Goal: Task Accomplishment & Management: Complete application form

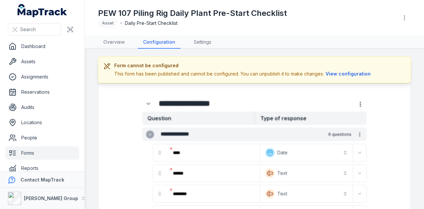
scroll to position [37, 0]
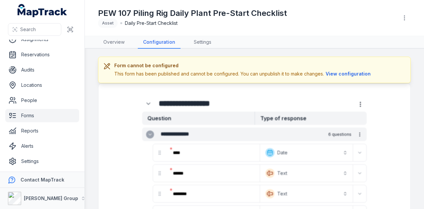
click at [7, 117] on link "Forms" at bounding box center [42, 115] width 74 height 13
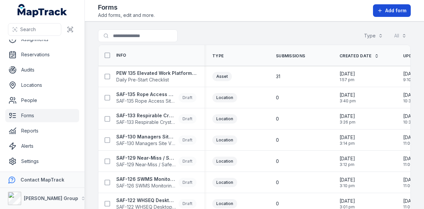
click at [393, 13] on span "Add form" at bounding box center [395, 10] width 21 height 7
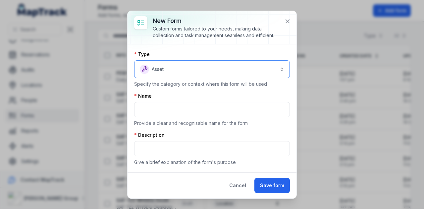
click at [188, 67] on button "Asset *****" at bounding box center [212, 69] width 156 height 18
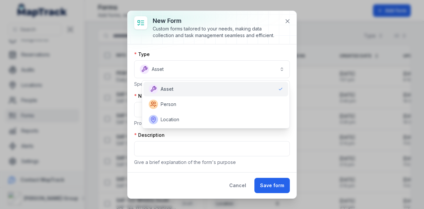
click at [198, 90] on div "Asset" at bounding box center [216, 88] width 134 height 9
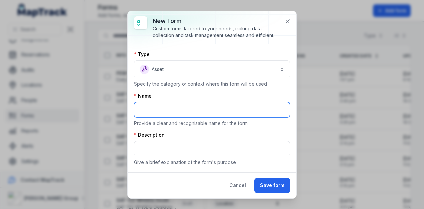
click at [173, 104] on input "text" at bounding box center [212, 109] width 156 height 15
type input "*******"
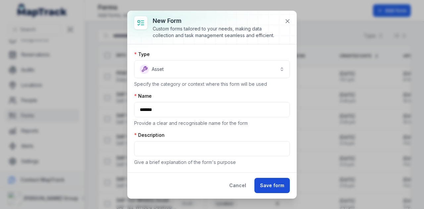
click at [282, 187] on button "Save form" at bounding box center [271, 185] width 35 height 15
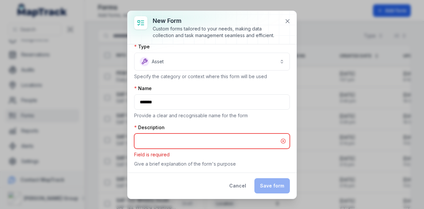
click at [206, 144] on input "text" at bounding box center [212, 140] width 156 height 15
type input "****"
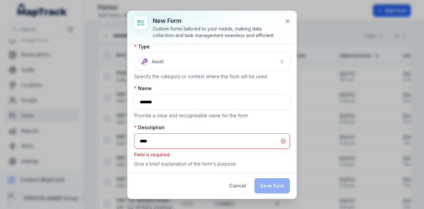
click at [259, 187] on div "Cancel Save form" at bounding box center [256, 185] width 66 height 15
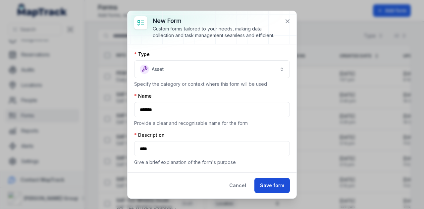
click at [273, 183] on button "Save form" at bounding box center [271, 185] width 35 height 15
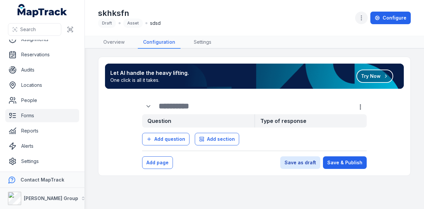
click at [361, 17] on icon "button" at bounding box center [361, 18] width 7 height 7
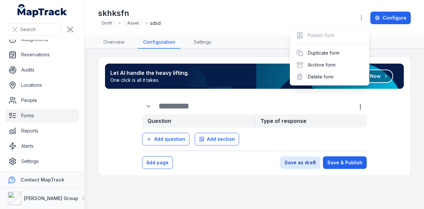
click at [249, 18] on div "skhksfn Draft Asset sdsd Configure" at bounding box center [254, 18] width 313 height 30
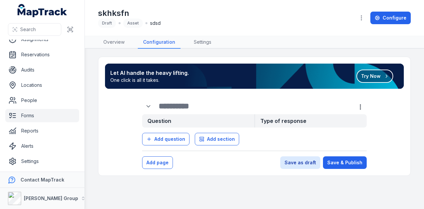
click at [376, 74] on button "Try Now" at bounding box center [374, 76] width 37 height 13
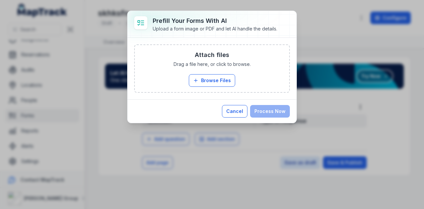
click at [240, 113] on button "Cancel" at bounding box center [234, 111] width 25 height 13
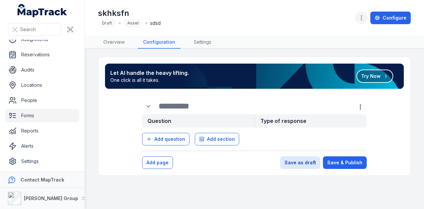
click at [367, 19] on button "button" at bounding box center [361, 18] width 13 height 13
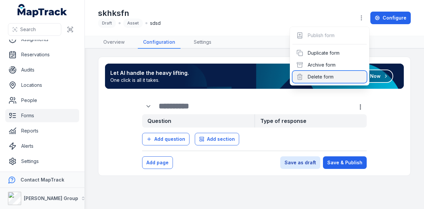
click at [340, 74] on div "Delete form" at bounding box center [329, 77] width 74 height 12
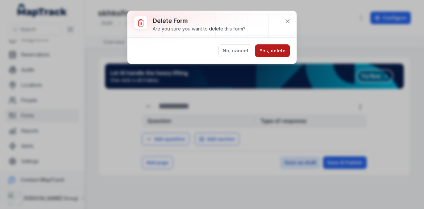
click at [277, 51] on button "Yes, delete" at bounding box center [272, 50] width 35 height 13
